Goal: Information Seeking & Learning: Find specific fact

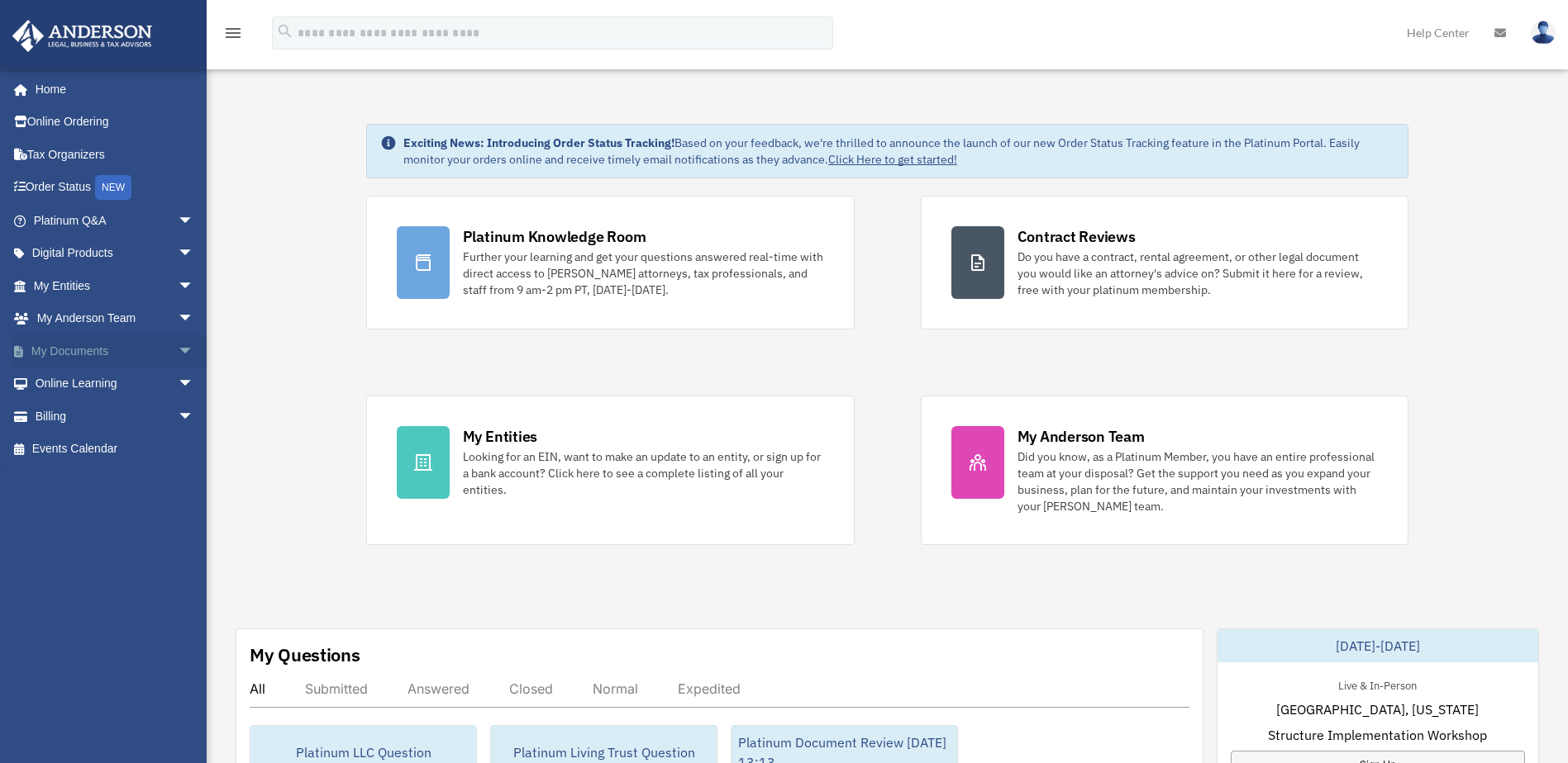
click at [177, 352] on span "arrow_drop_down" at bounding box center [194, 351] width 33 height 34
click at [66, 380] on link "Box" at bounding box center [120, 384] width 196 height 33
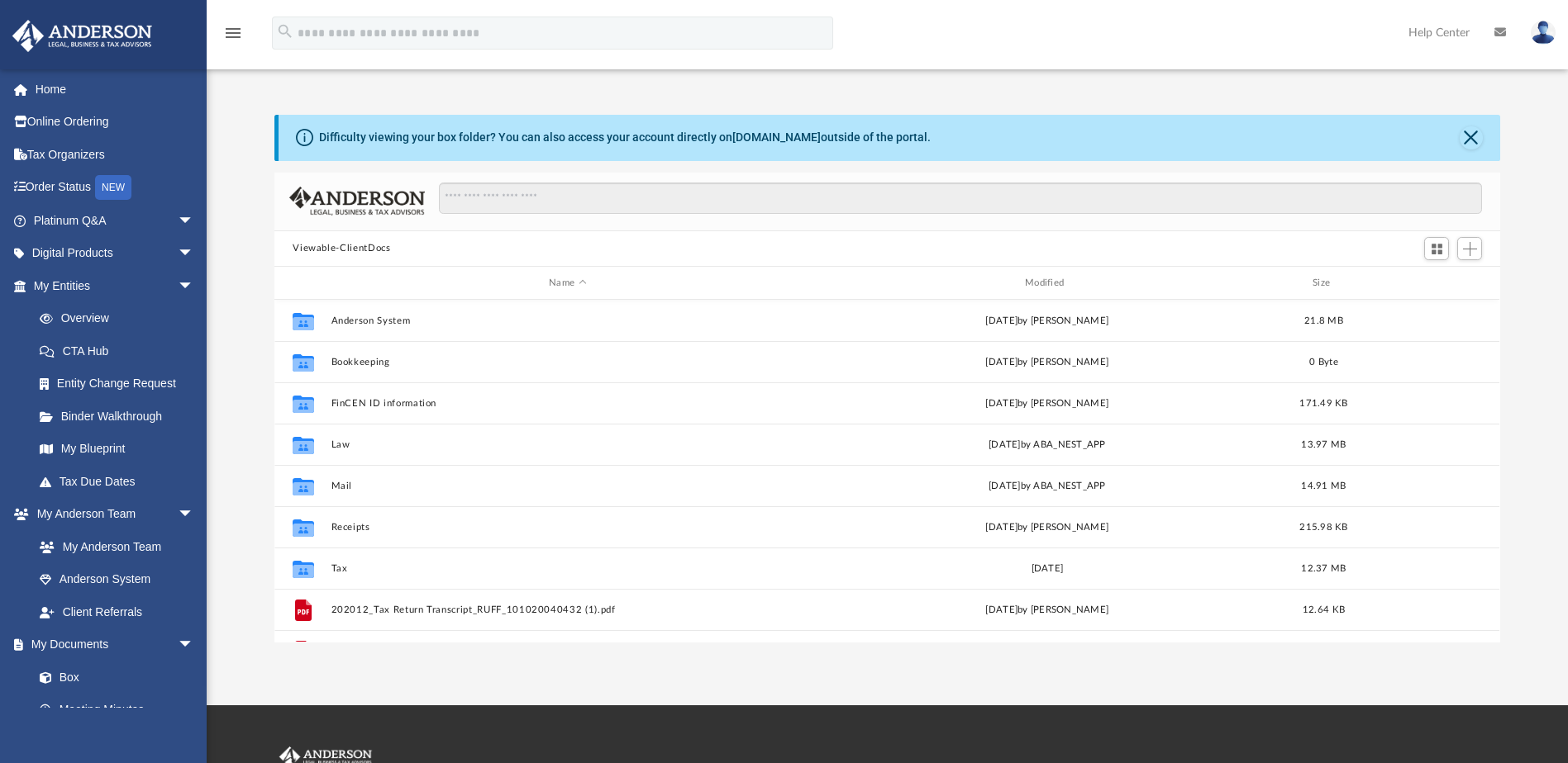
scroll to position [363, 1213]
click at [200, 687] on link "Box" at bounding box center [120, 677] width 196 height 33
click at [195, 685] on link "Box" at bounding box center [120, 677] width 196 height 33
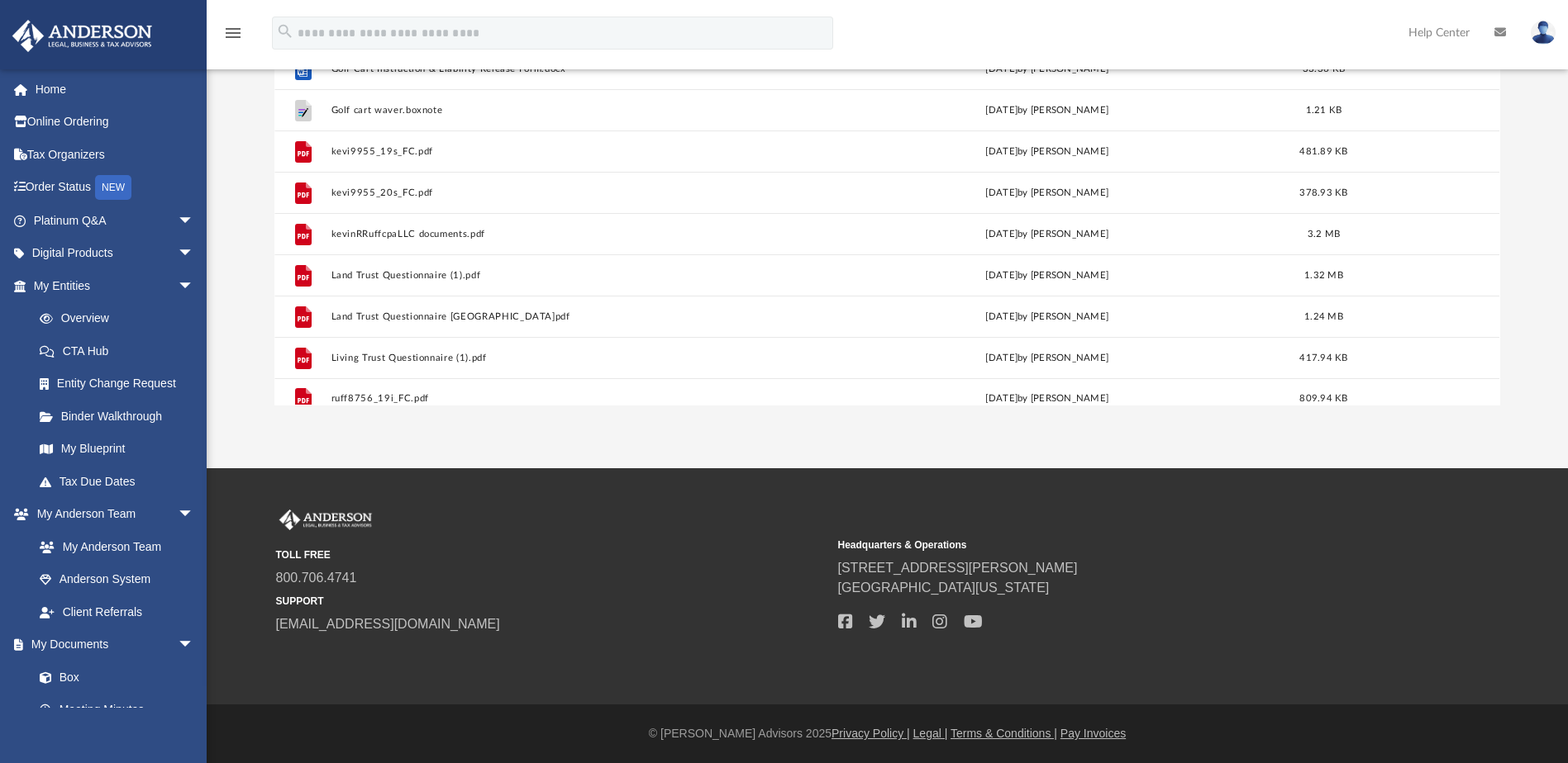
scroll to position [566, 0]
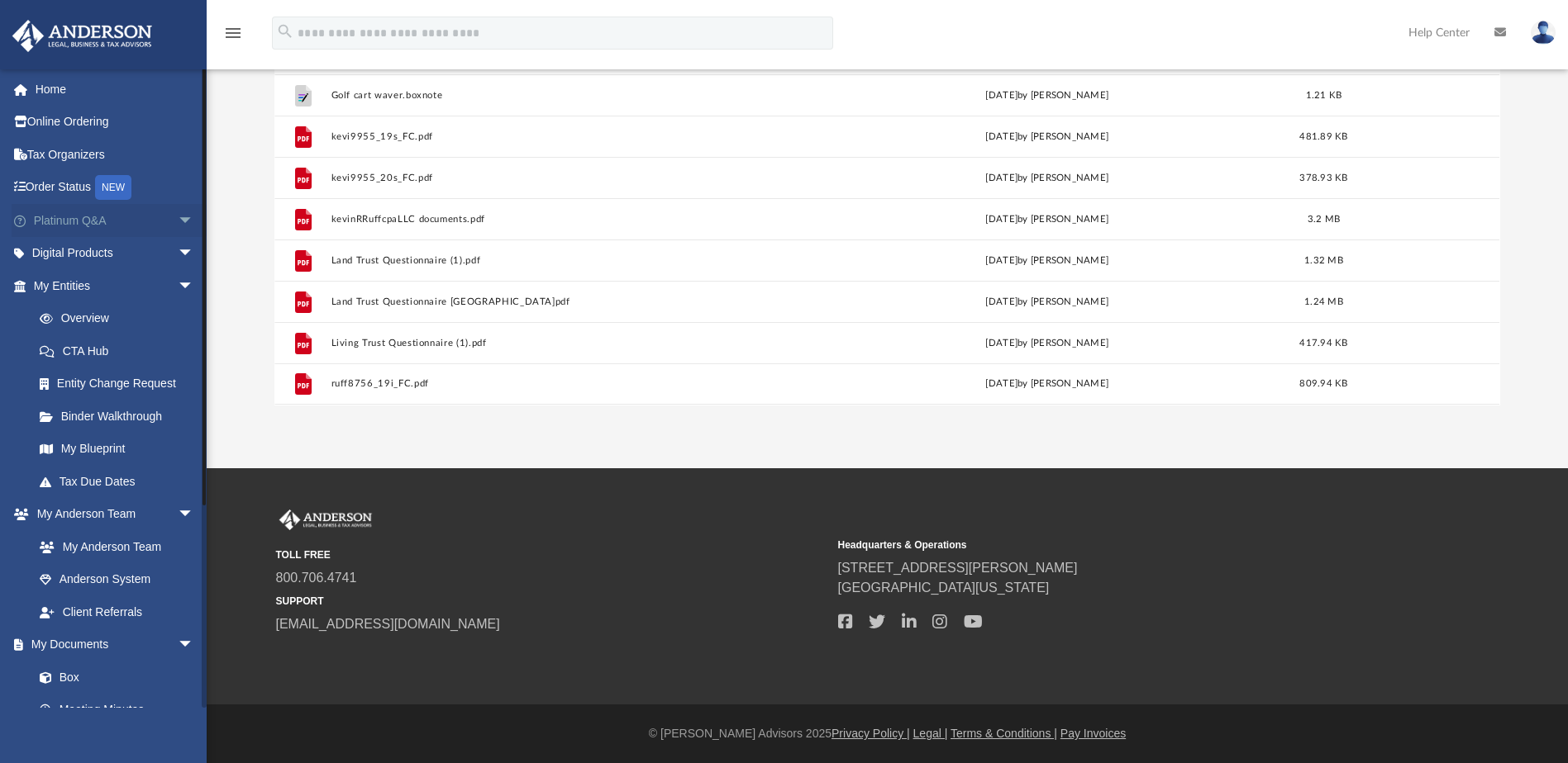
click at [177, 221] on span "arrow_drop_down" at bounding box center [194, 221] width 33 height 34
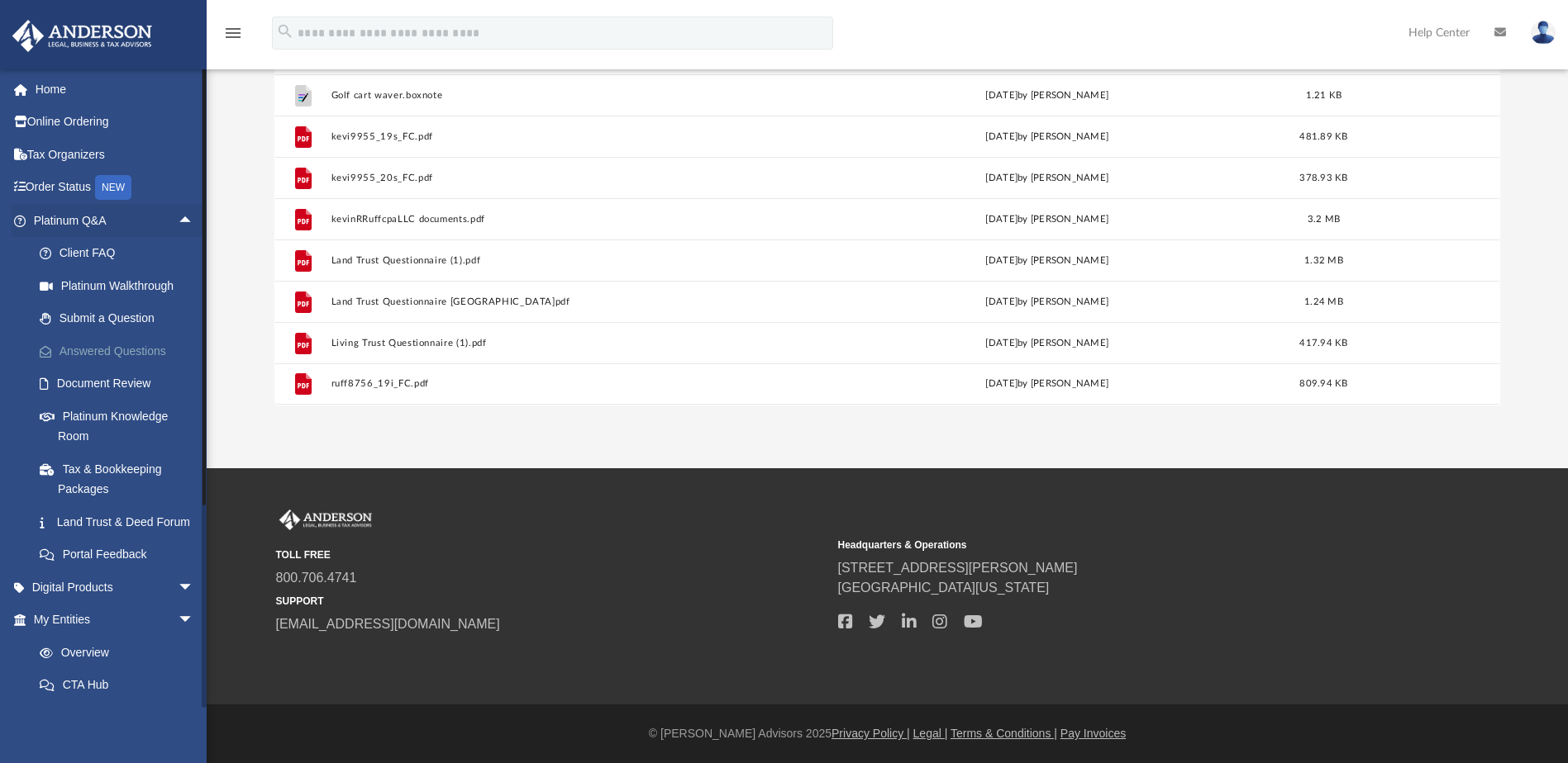
click at [96, 352] on link "Answered Questions" at bounding box center [120, 351] width 196 height 33
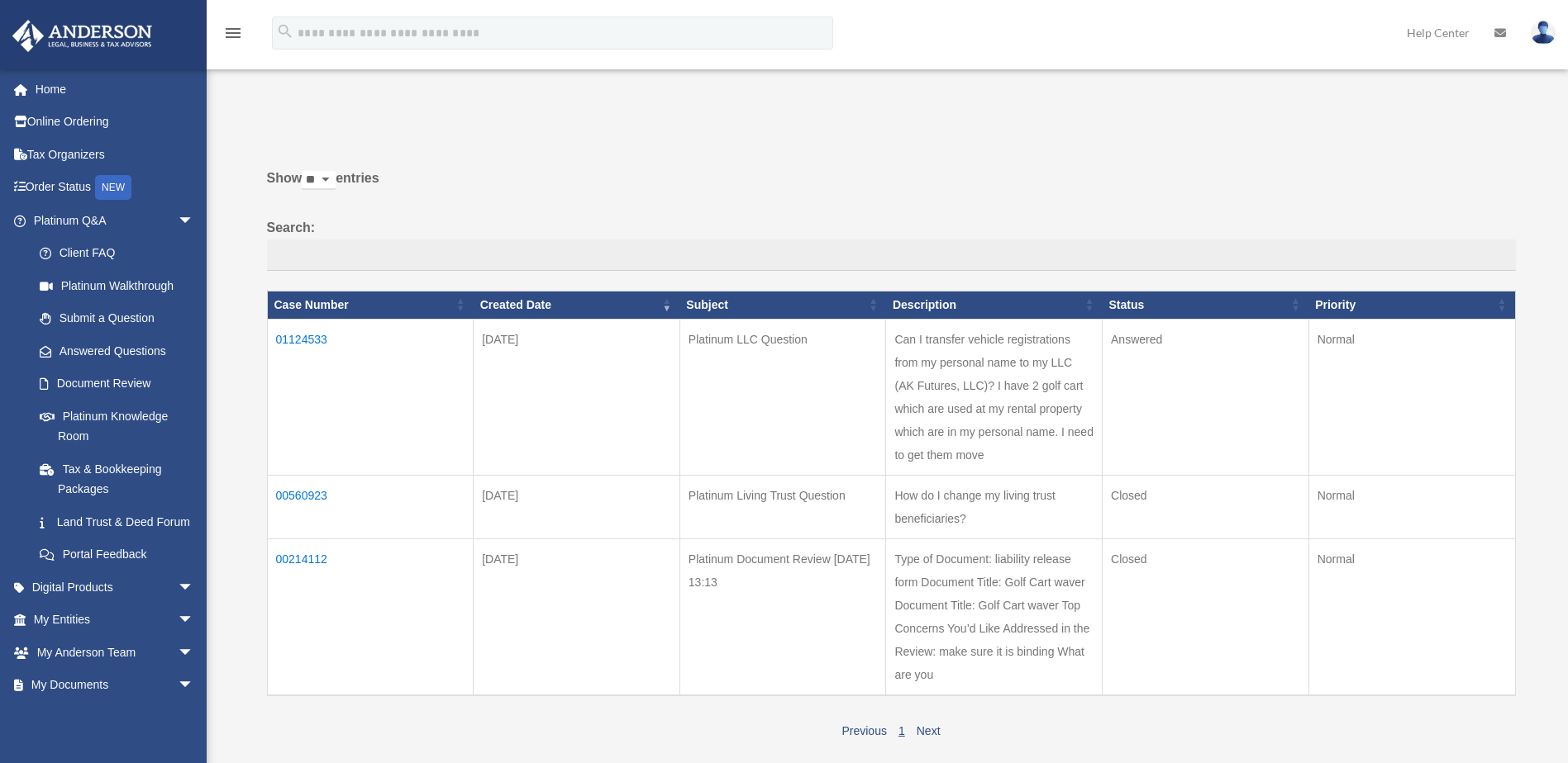
click at [292, 338] on td "01124533" at bounding box center [370, 397] width 206 height 156
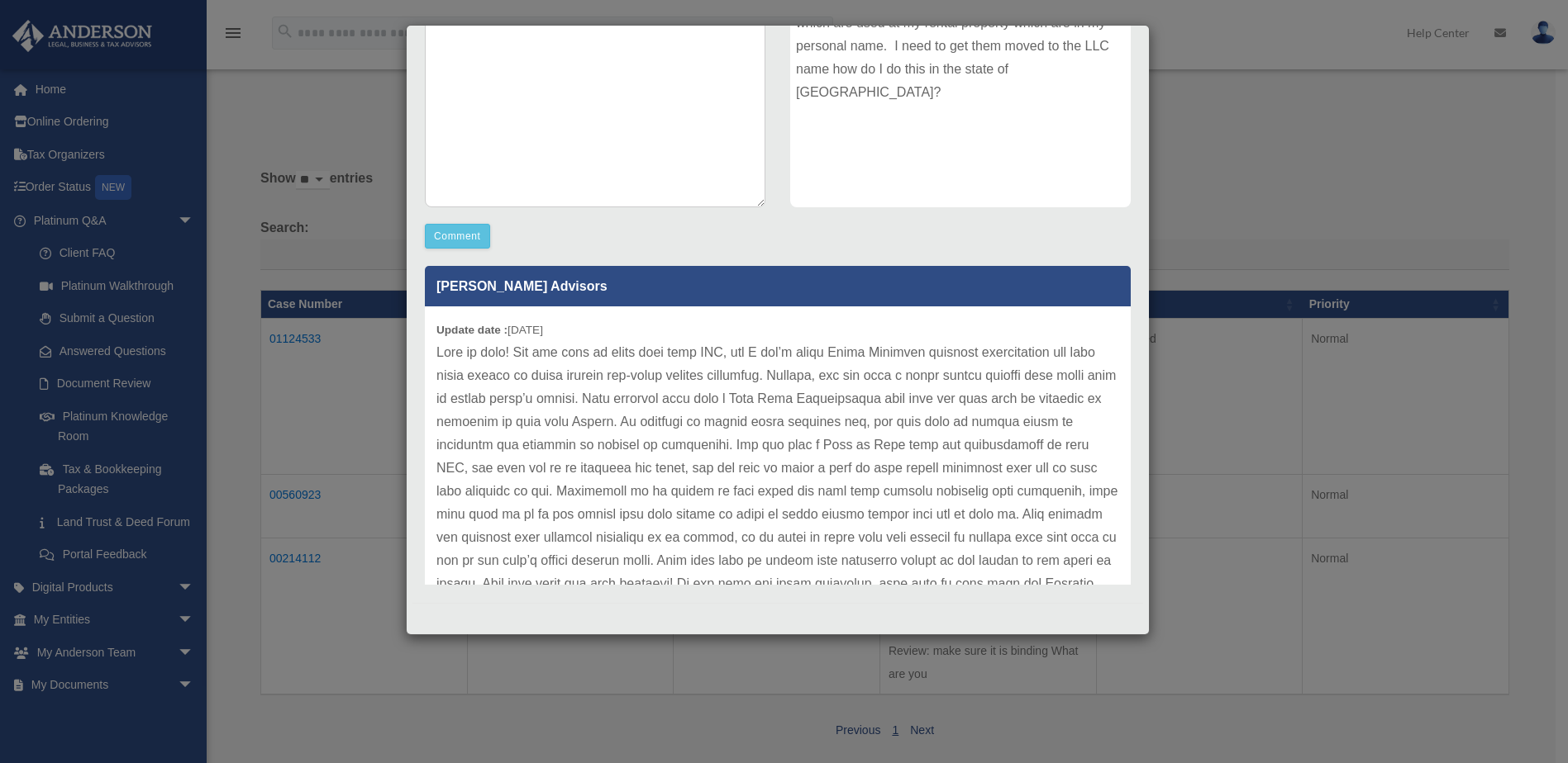
click at [1285, 113] on div "Case Detail × Platinum LLC Question Case Number 01124533 Created Date September…" at bounding box center [784, 382] width 1568 height 763
